Goal: Task Accomplishment & Management: Use online tool/utility

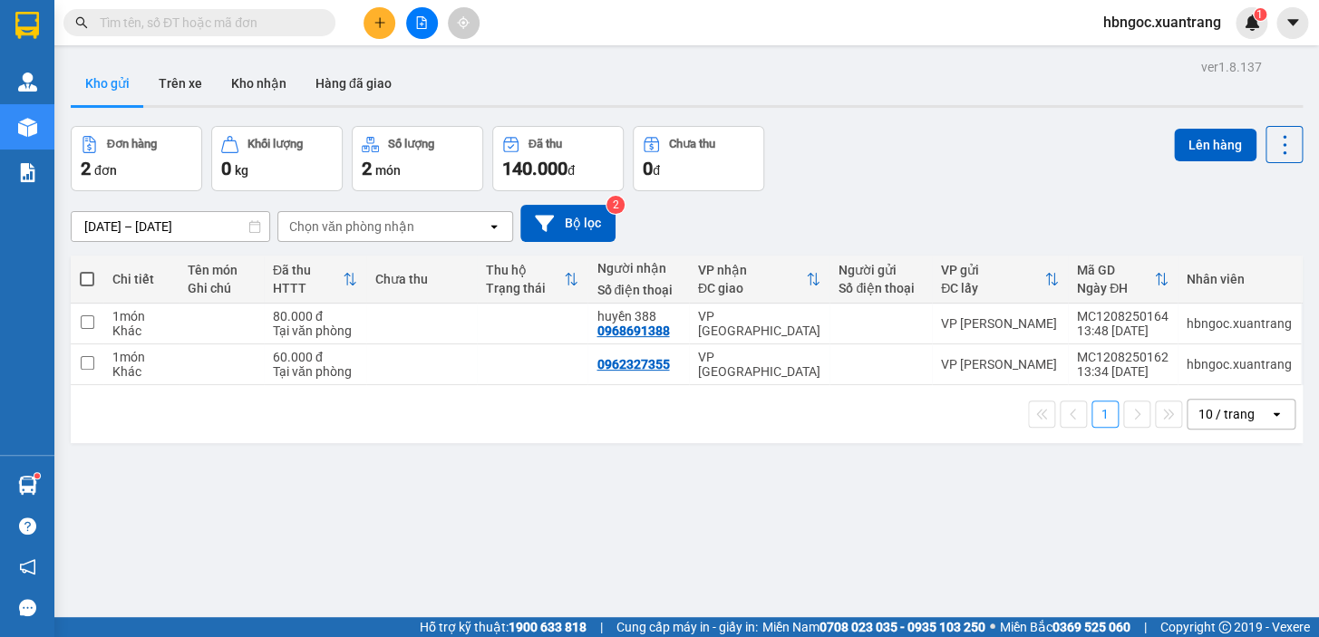
click at [194, 22] on input "text" at bounding box center [207, 23] width 214 height 20
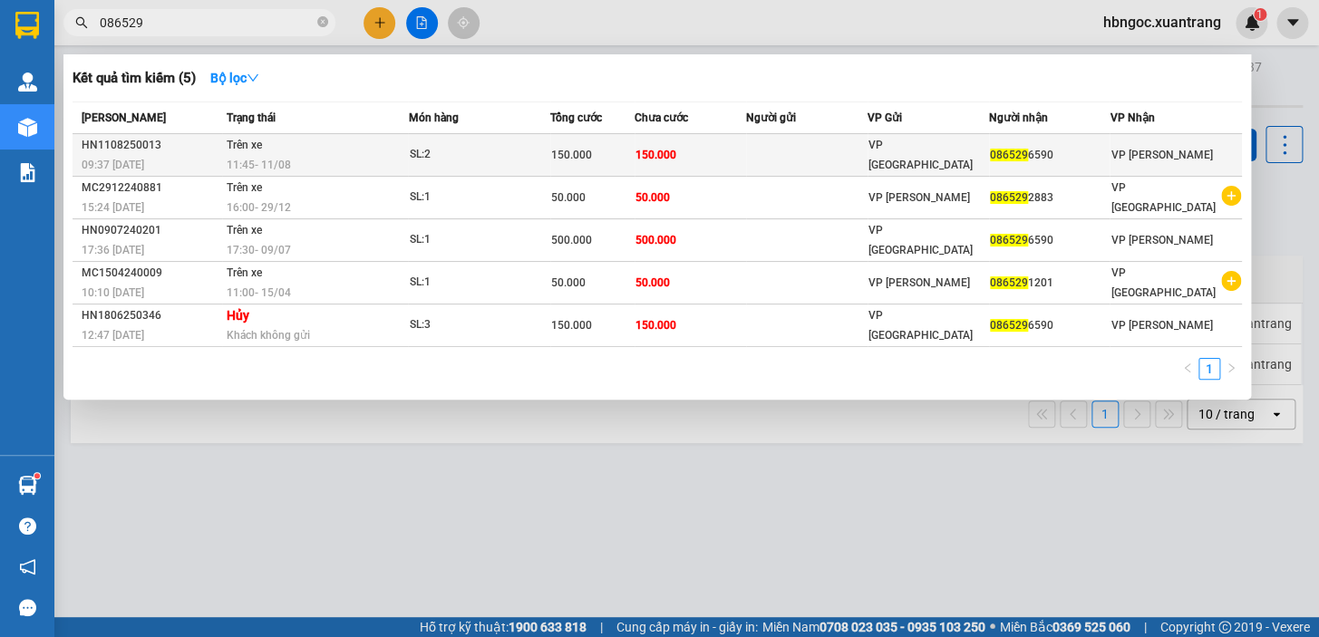
type input "086529"
click at [353, 148] on td "Trên xe 11:45 [DATE]" at bounding box center [315, 155] width 187 height 43
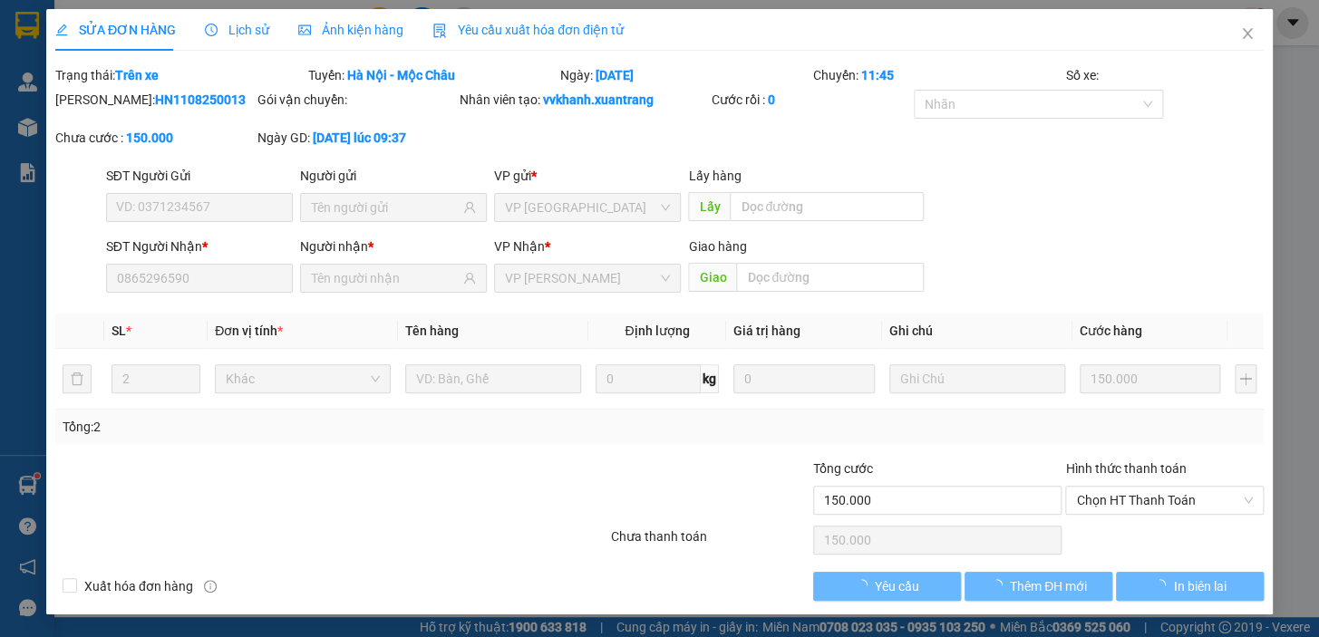
type input "0865296590"
type input "150.000"
click at [338, 30] on span "Ảnh kiện hàng" at bounding box center [350, 30] width 105 height 14
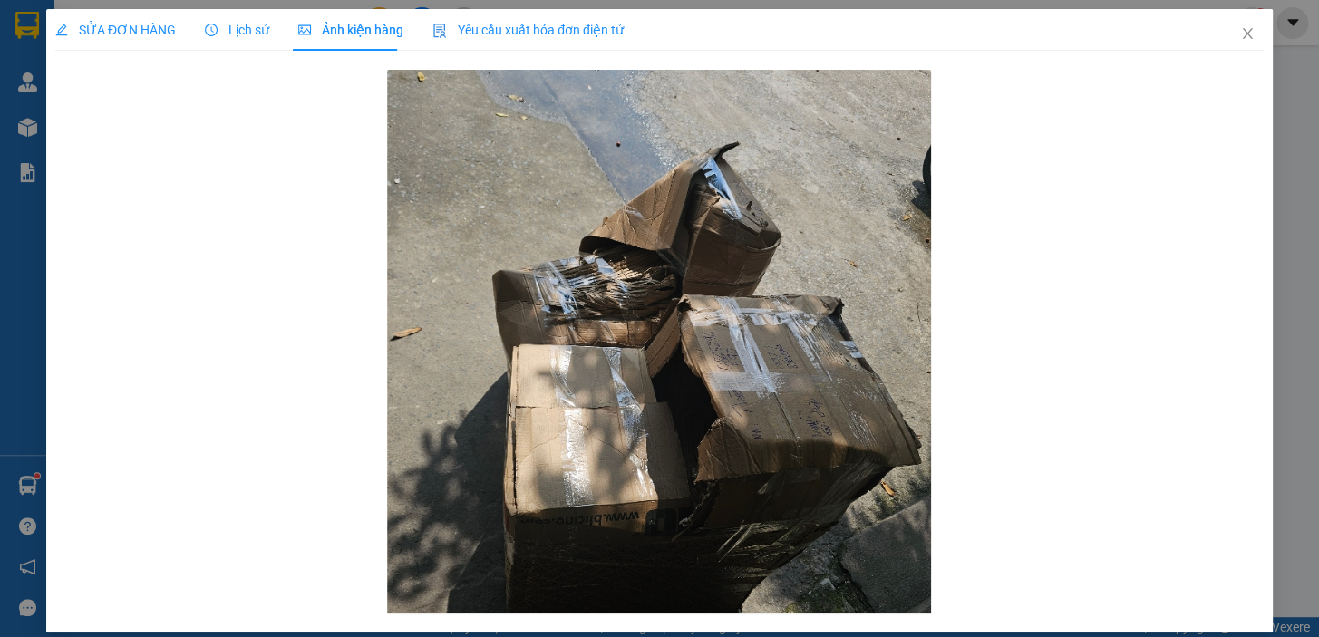
click at [545, 31] on span "Yêu cầu xuất hóa đơn điện tử" at bounding box center [527, 30] width 191 height 14
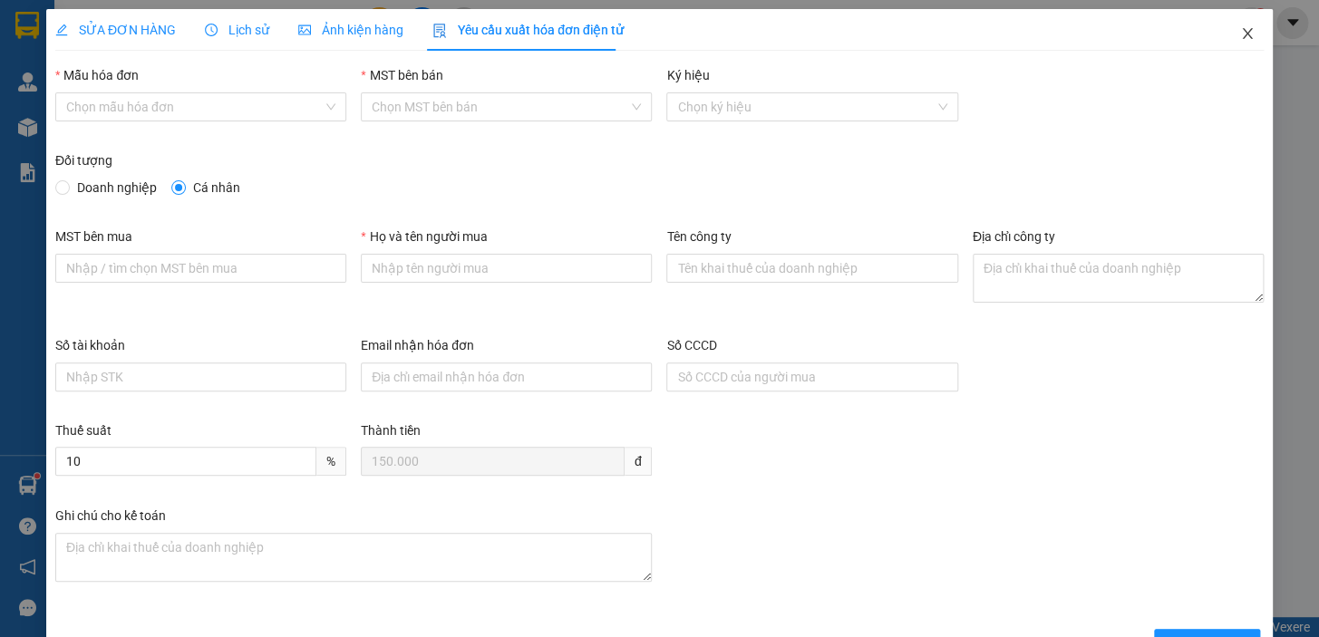
click at [1240, 34] on icon "close" at bounding box center [1247, 33] width 14 height 14
